Goal: Information Seeking & Learning: Understand process/instructions

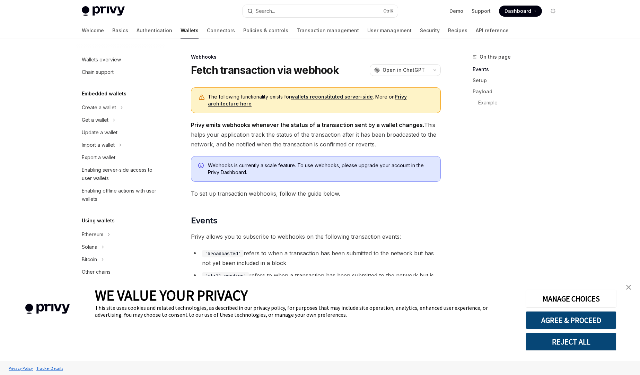
scroll to position [221, 0]
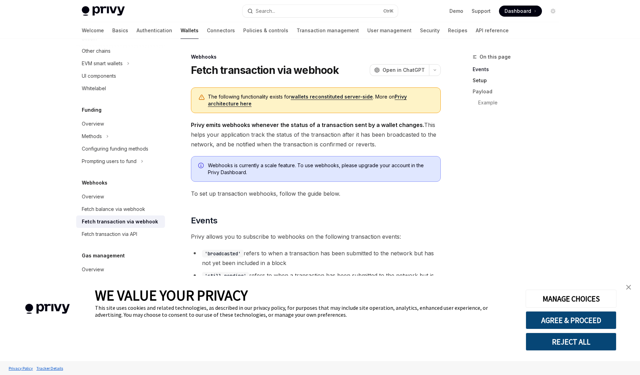
click at [479, 79] on link "Setup" at bounding box center [519, 80] width 92 height 11
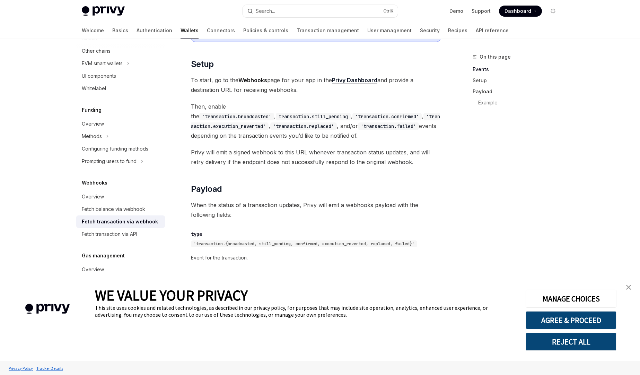
scroll to position [401, 0]
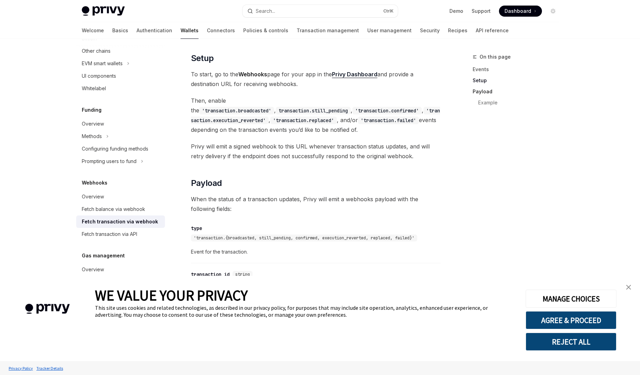
click at [479, 94] on link "Payload" at bounding box center [519, 91] width 92 height 11
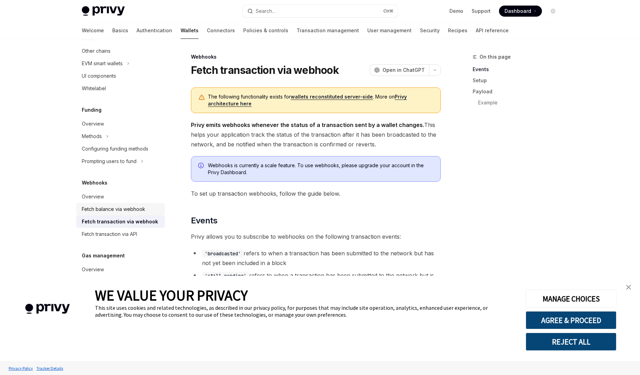
click at [135, 213] on div "Fetch balance via webhook" at bounding box center [113, 209] width 63 height 8
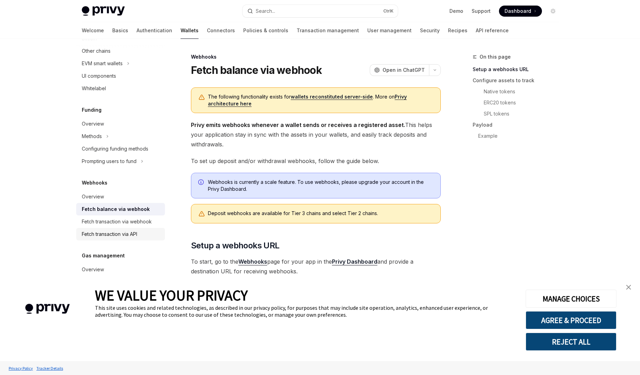
click at [122, 236] on div "Fetch transaction via API" at bounding box center [109, 234] width 55 height 8
type textarea "*"
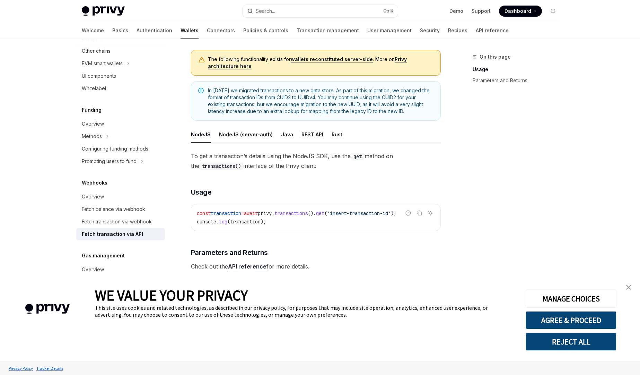
scroll to position [46, 0]
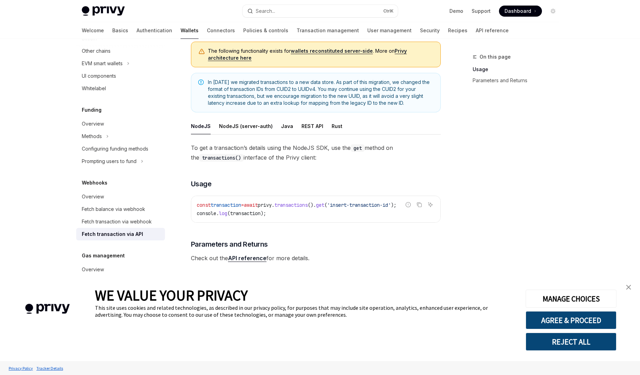
click at [251, 260] on link "API reference" at bounding box center [247, 257] width 38 height 7
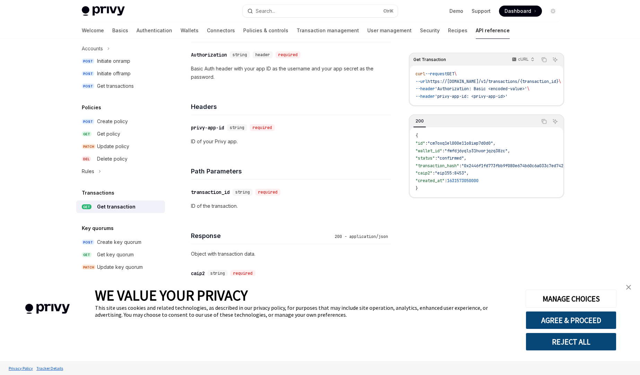
scroll to position [368, 0]
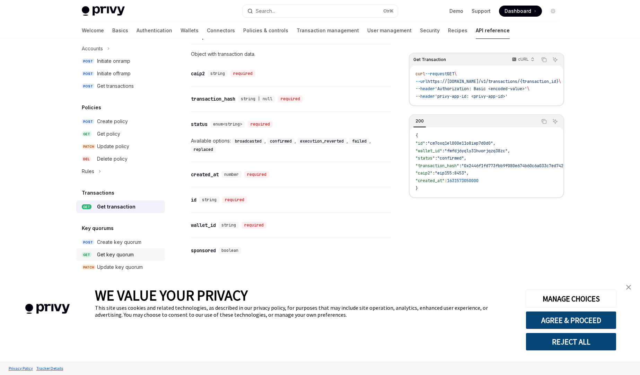
click at [120, 251] on div "Get key quorum" at bounding box center [115, 254] width 37 height 8
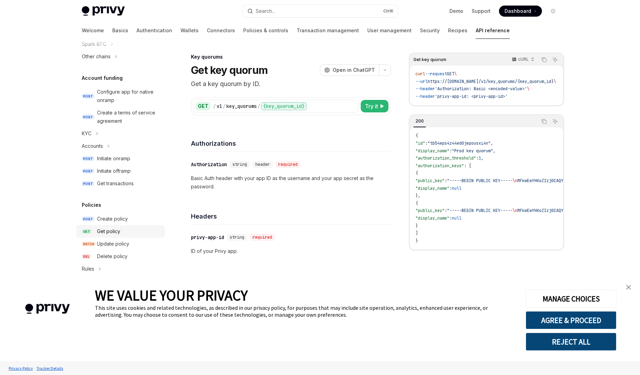
scroll to position [354, 0]
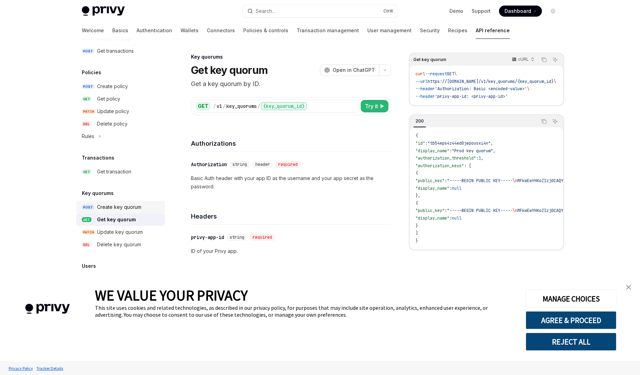
click at [119, 208] on div "Create key quorum" at bounding box center [119, 207] width 44 height 8
type textarea "*"
